Goal: Find specific page/section

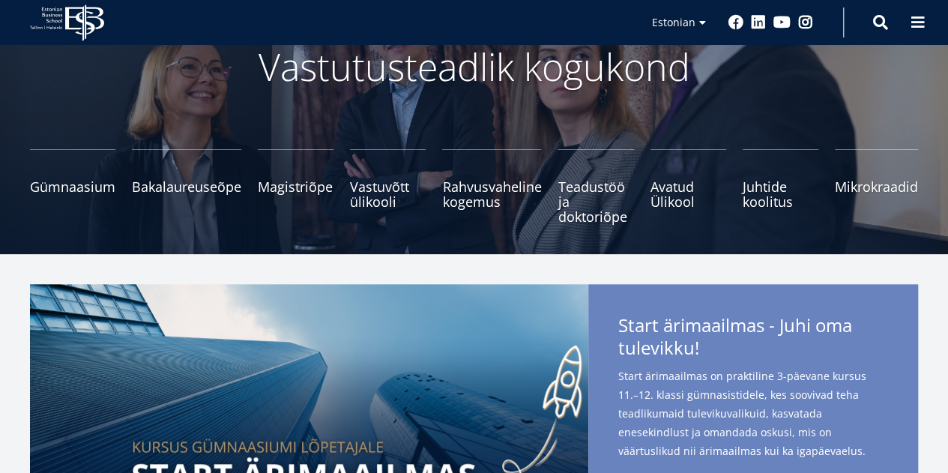
scroll to position [107, 0]
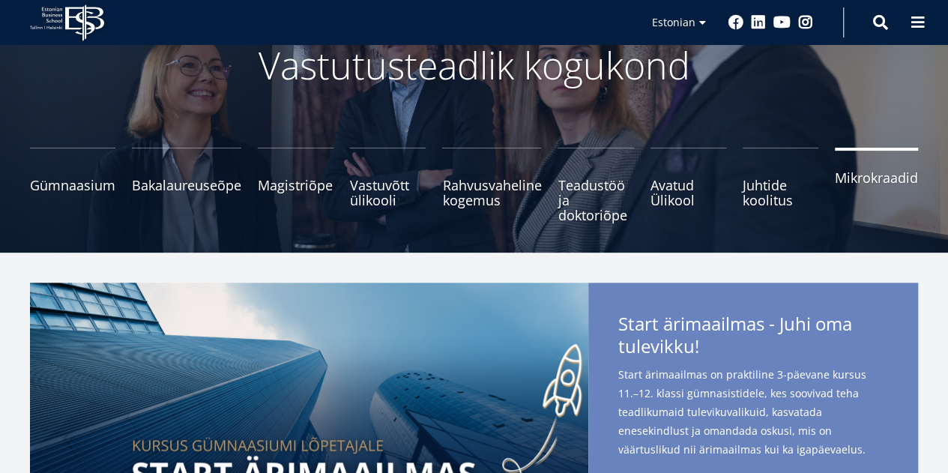
click at [855, 191] on link "Mikrokraadid" at bounding box center [876, 185] width 83 height 75
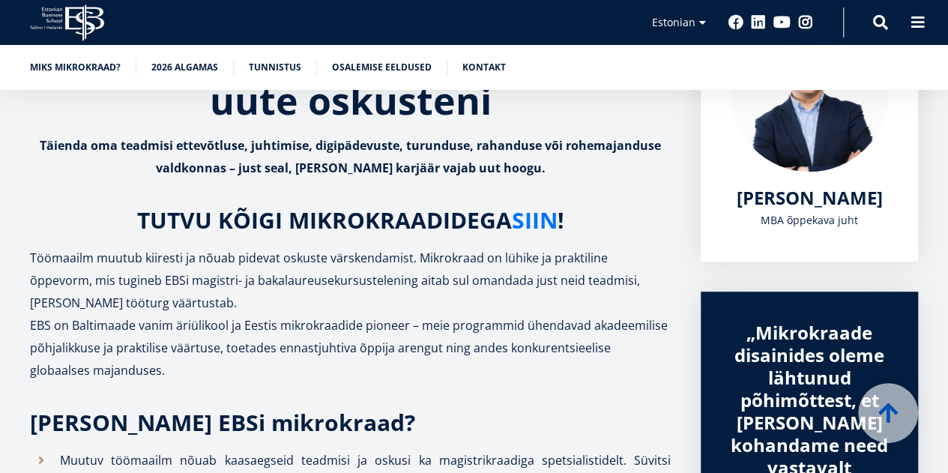
click at [543, 209] on link "SIIN" at bounding box center [535, 220] width 46 height 22
